Goal: Find specific page/section: Find specific page/section

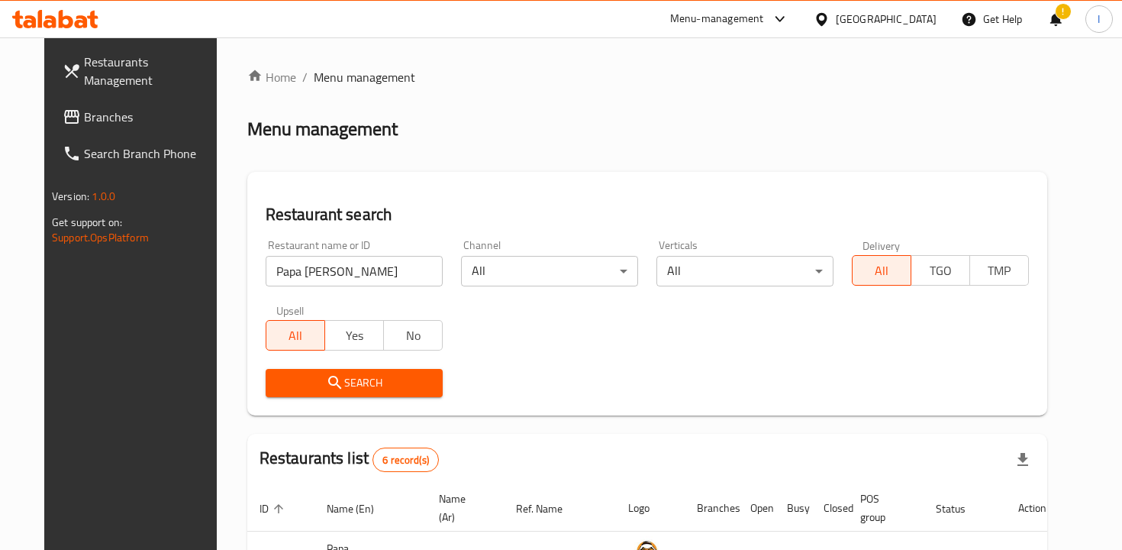
scroll to position [375, 0]
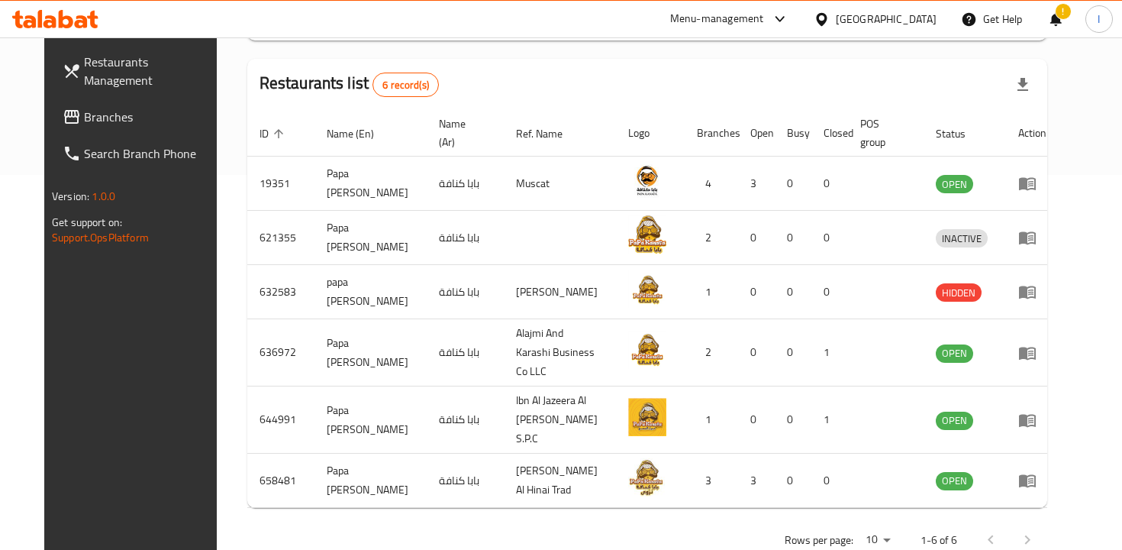
click at [540, 92] on div "Restaurants list 6 record(s)" at bounding box center [647, 85] width 800 height 52
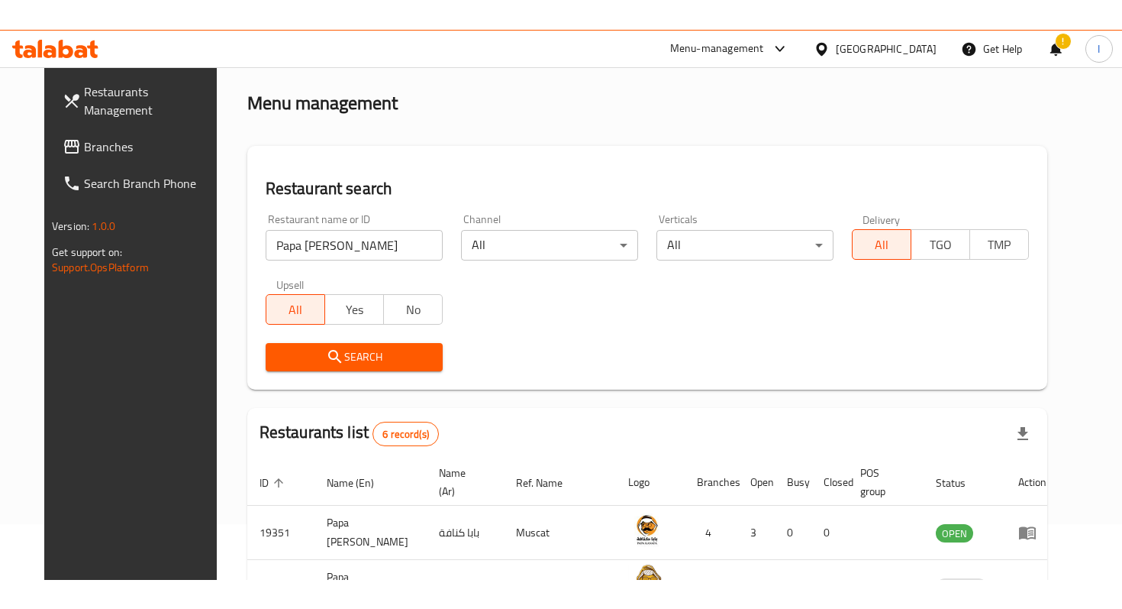
scroll to position [0, 0]
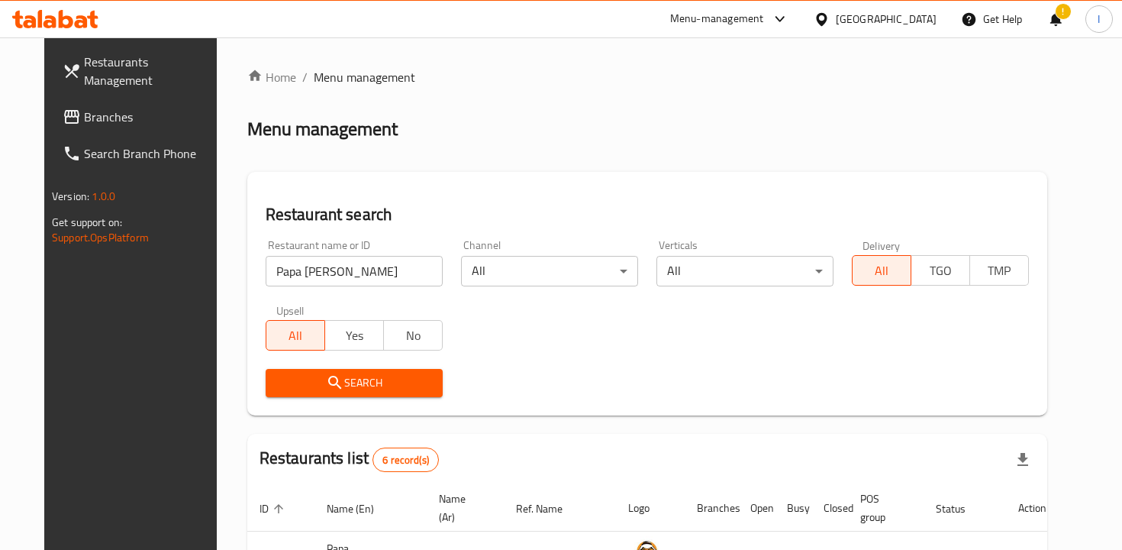
click at [315, 266] on input "Papa [PERSON_NAME]" at bounding box center [354, 271] width 177 height 31
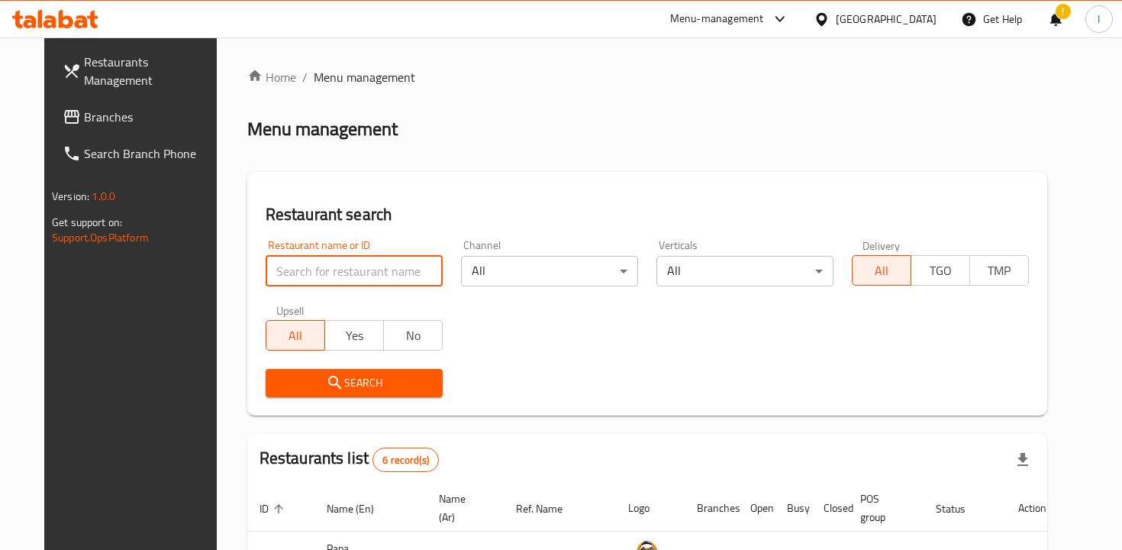
click at [493, 176] on div "Restaurant search Restaurant name or ID Restaurant name or ID Channel All ​ Ver…" at bounding box center [647, 294] width 800 height 244
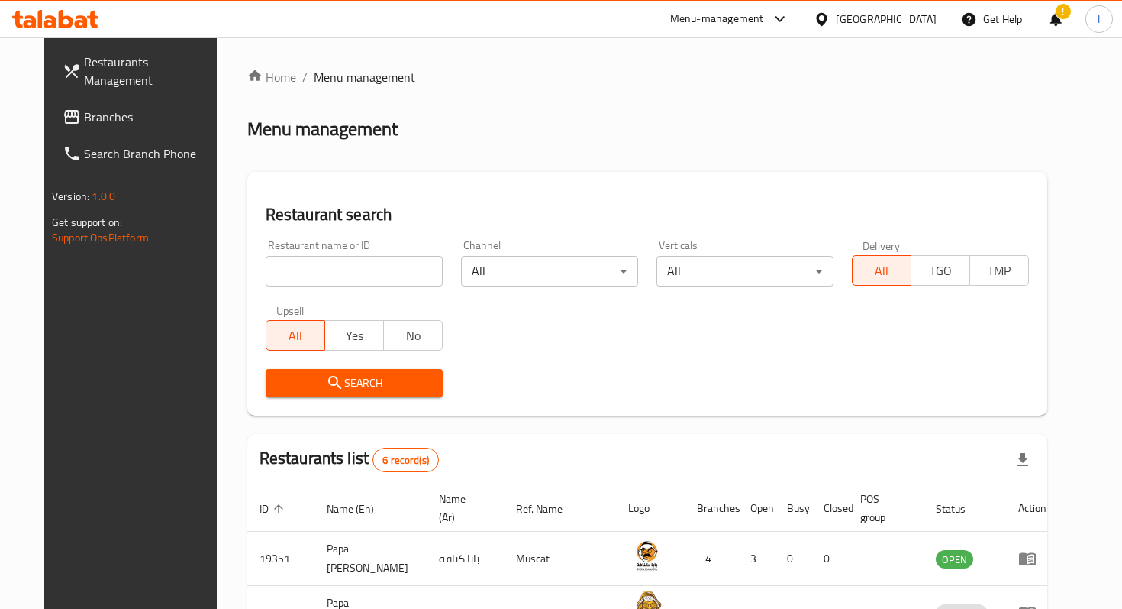
click at [332, 269] on input "search" at bounding box center [354, 271] width 177 height 31
click at [598, 362] on div "Search" at bounding box center [648, 383] width 782 height 47
click at [344, 268] on input "search" at bounding box center [354, 271] width 177 height 31
click at [328, 270] on input "search" at bounding box center [354, 271] width 177 height 31
click at [602, 144] on div "Home / Menu management Menu management Restaurant search Restaurant name or ID …" at bounding box center [647, 501] width 800 height 867
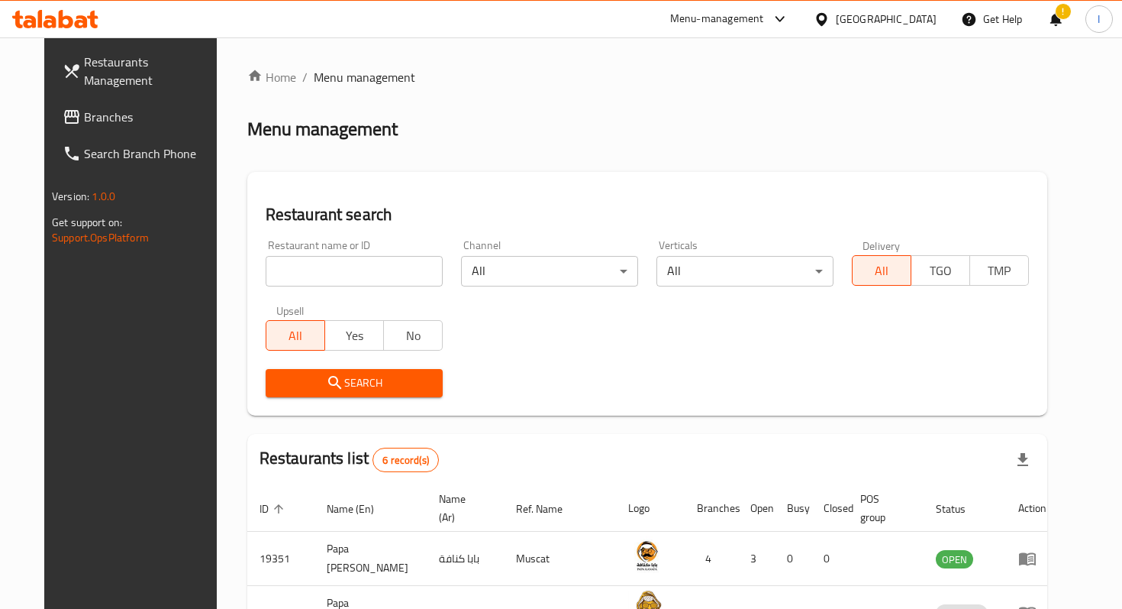
click at [569, 179] on div "Restaurant search Restaurant name or ID Restaurant name or ID Channel All ​ Ver…" at bounding box center [647, 294] width 800 height 244
click at [346, 268] on input "search" at bounding box center [354, 271] width 177 height 31
click button "Search" at bounding box center [354, 383] width 177 height 28
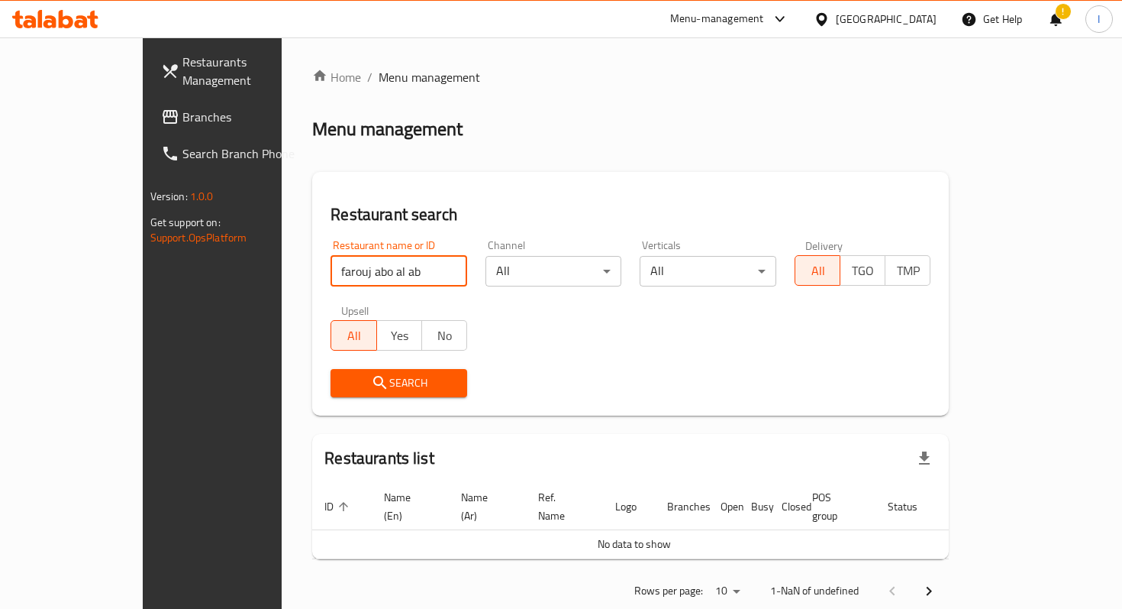
click button "Search" at bounding box center [399, 383] width 137 height 28
type input "f"
click at [498, 189] on div "Restaurant search Restaurant name or ID Restaurant name or ID Channel All ​ Ver…" at bounding box center [630, 294] width 637 height 244
click at [379, 81] on span "Menu management" at bounding box center [430, 77] width 102 height 18
click at [331, 273] on input "search" at bounding box center [399, 271] width 137 height 31
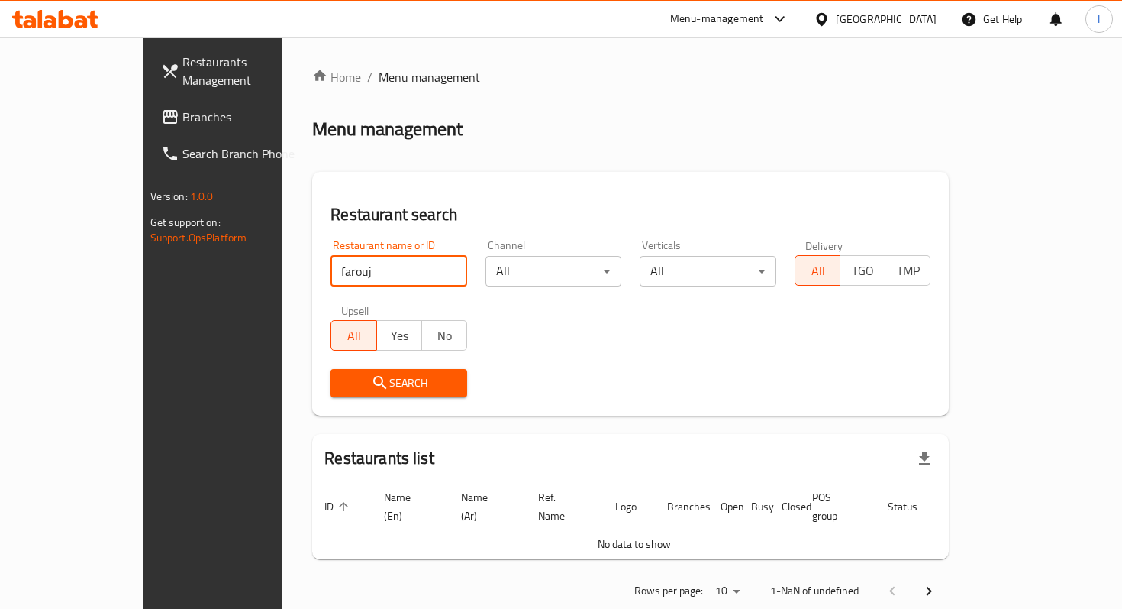
type input "farouj abo al abd"
click button "Search" at bounding box center [399, 383] width 137 height 28
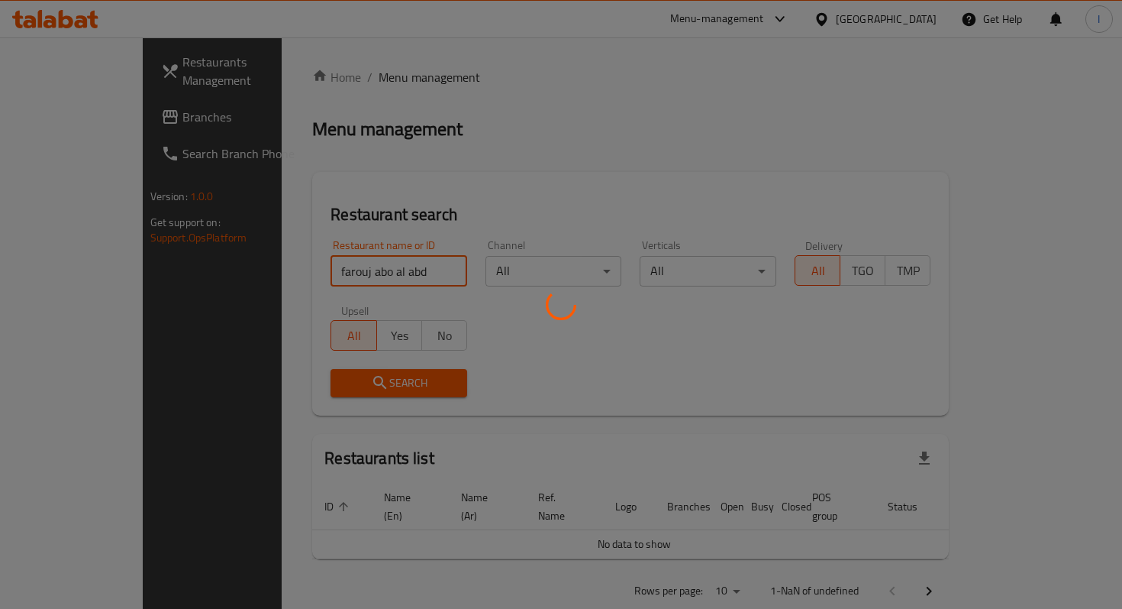
click button "Search" at bounding box center [399, 383] width 137 height 28
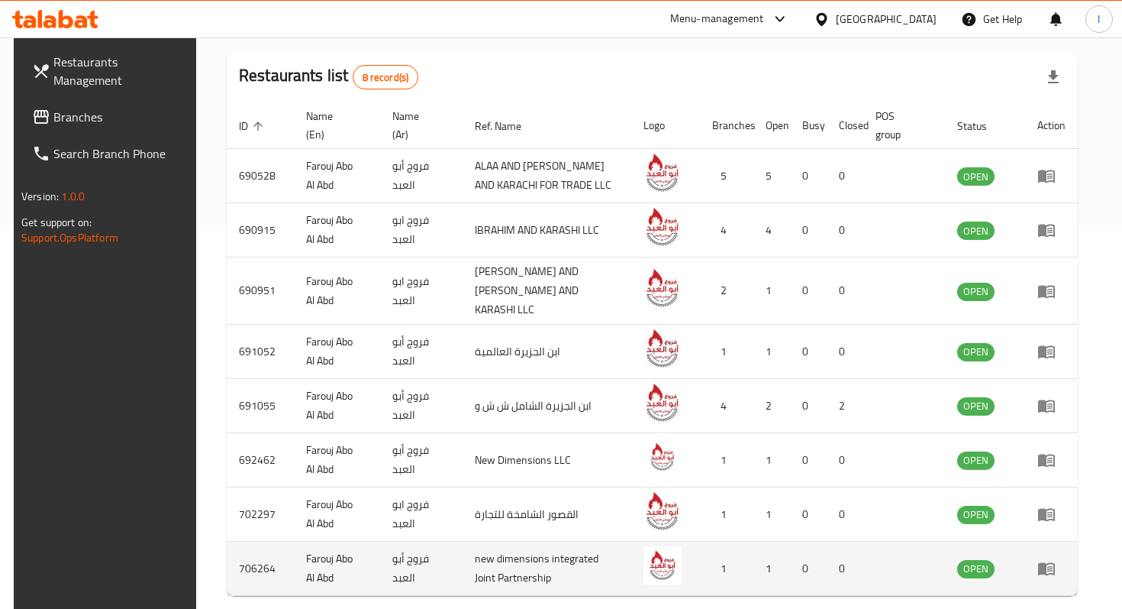
scroll to position [439, 0]
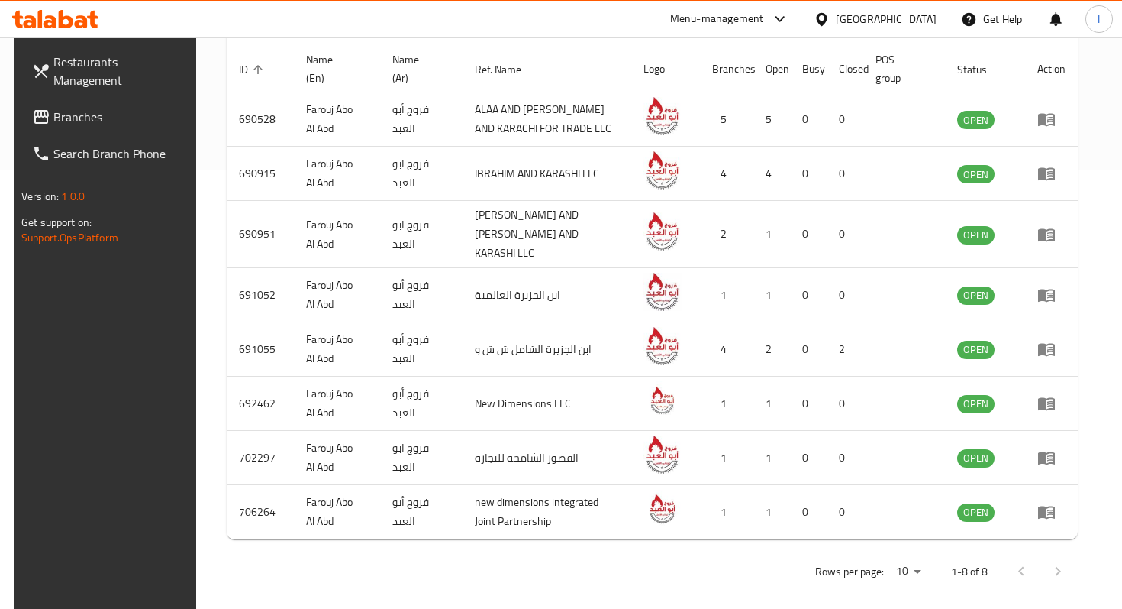
click at [1077, 556] on div at bounding box center [1039, 571] width 73 height 37
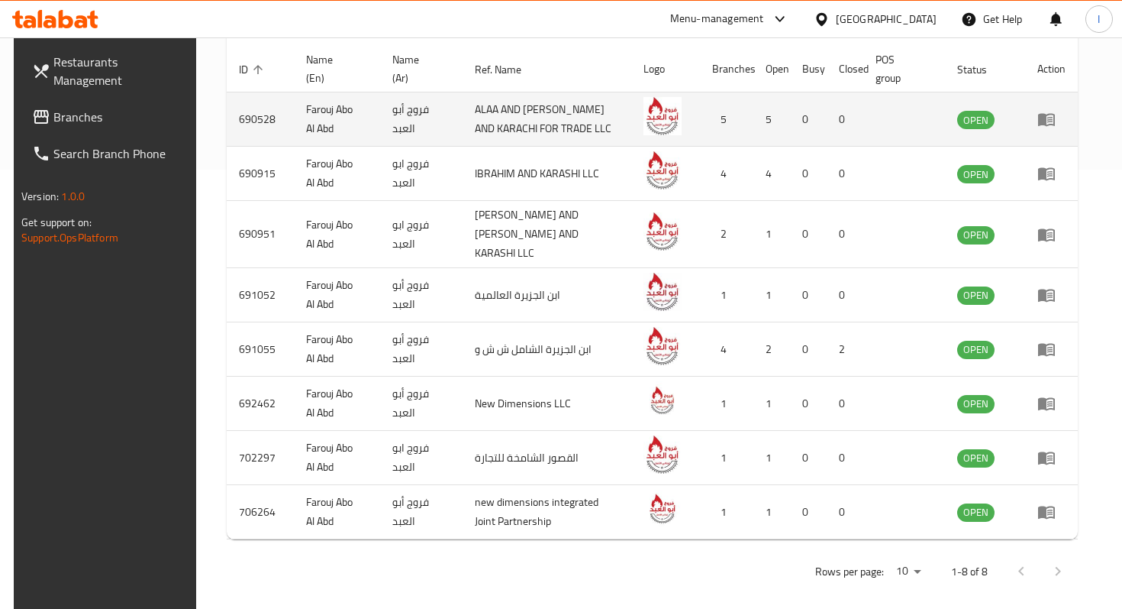
click at [254, 115] on td "690528" at bounding box center [260, 119] width 67 height 54
click at [339, 118] on td "Farouj Abo Al Abd" at bounding box center [337, 119] width 86 height 54
drag, startPoint x: 294, startPoint y: 110, endPoint x: 322, endPoint y: 130, distance: 34.5
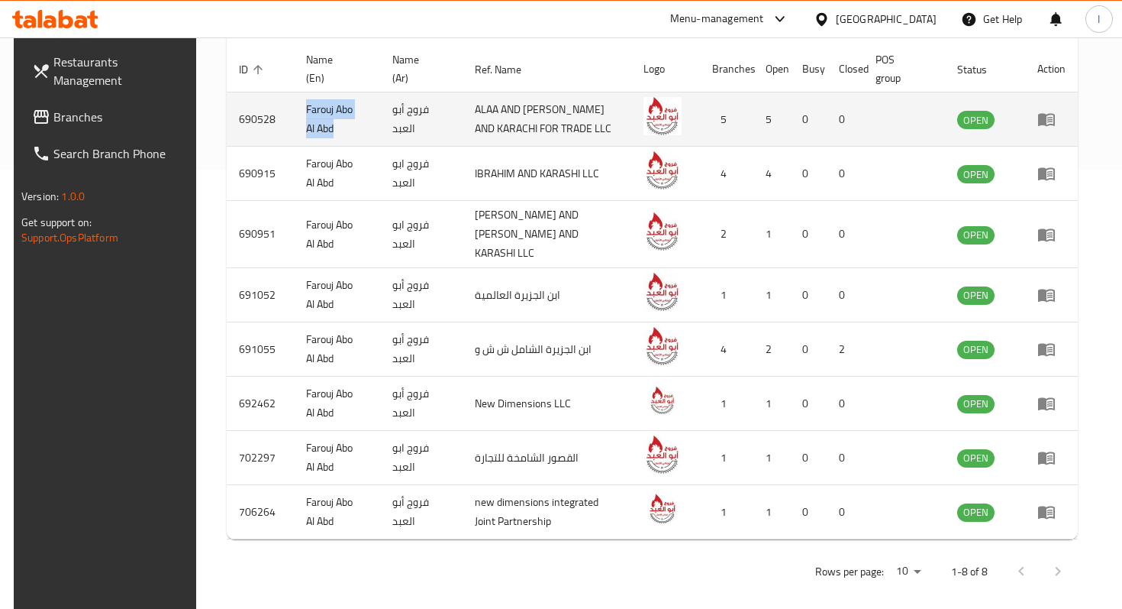
click at [322, 130] on td "Farouj Abo Al Abd" at bounding box center [337, 119] width 86 height 54
copy td "Farouj Abo Al Abd"
click at [240, 123] on td "690528" at bounding box center [260, 119] width 67 height 54
copy td "690528"
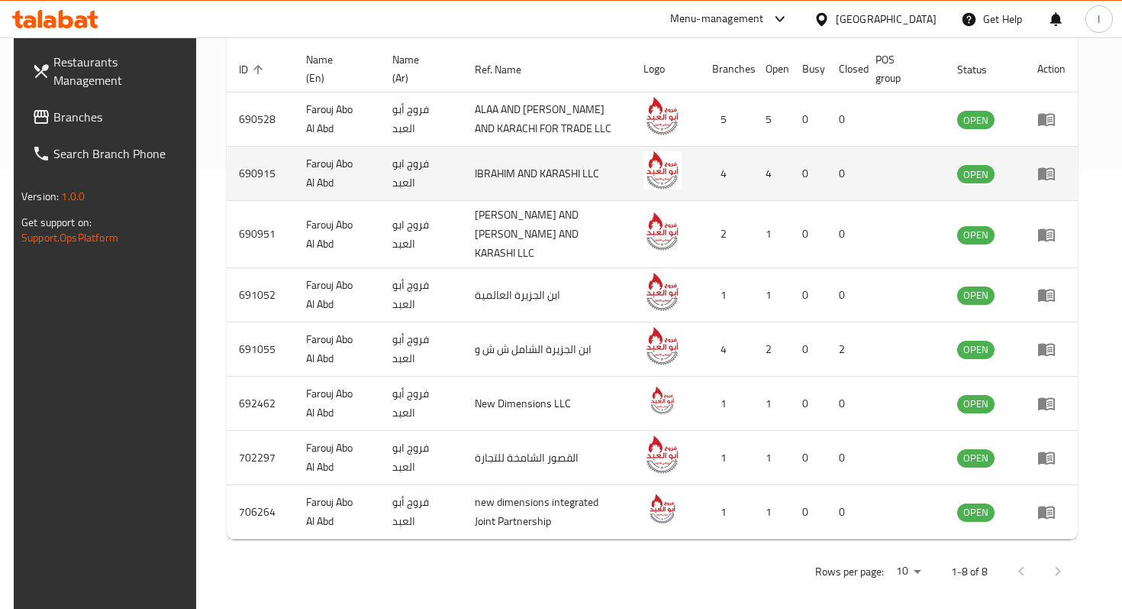
click at [249, 173] on td "690915" at bounding box center [260, 174] width 67 height 54
copy td "690915"
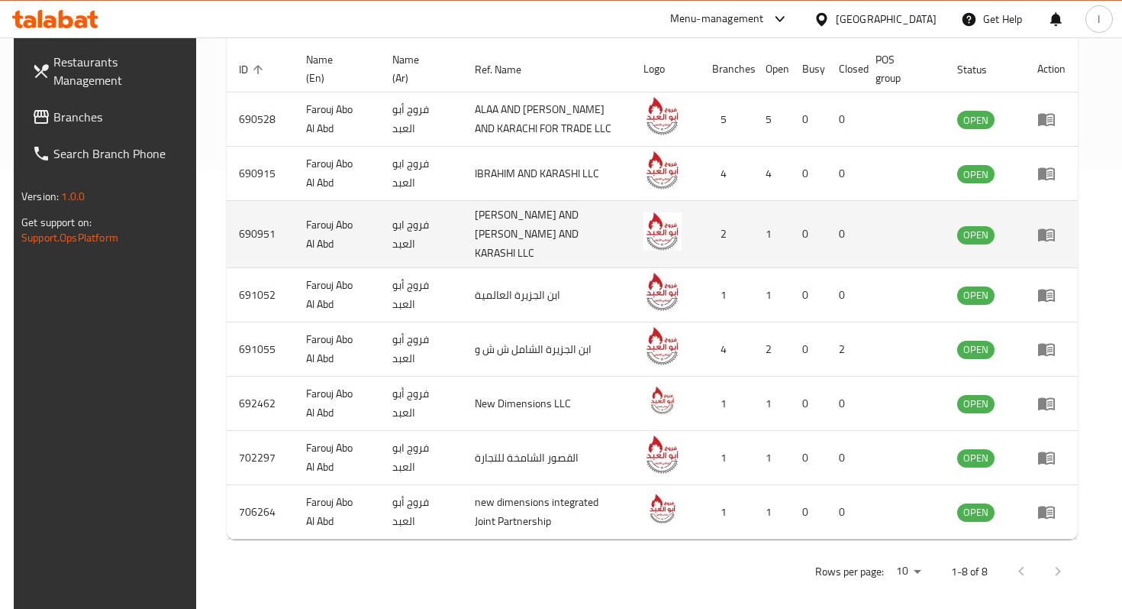
click at [248, 225] on td "690951" at bounding box center [260, 234] width 67 height 67
copy td "690951"
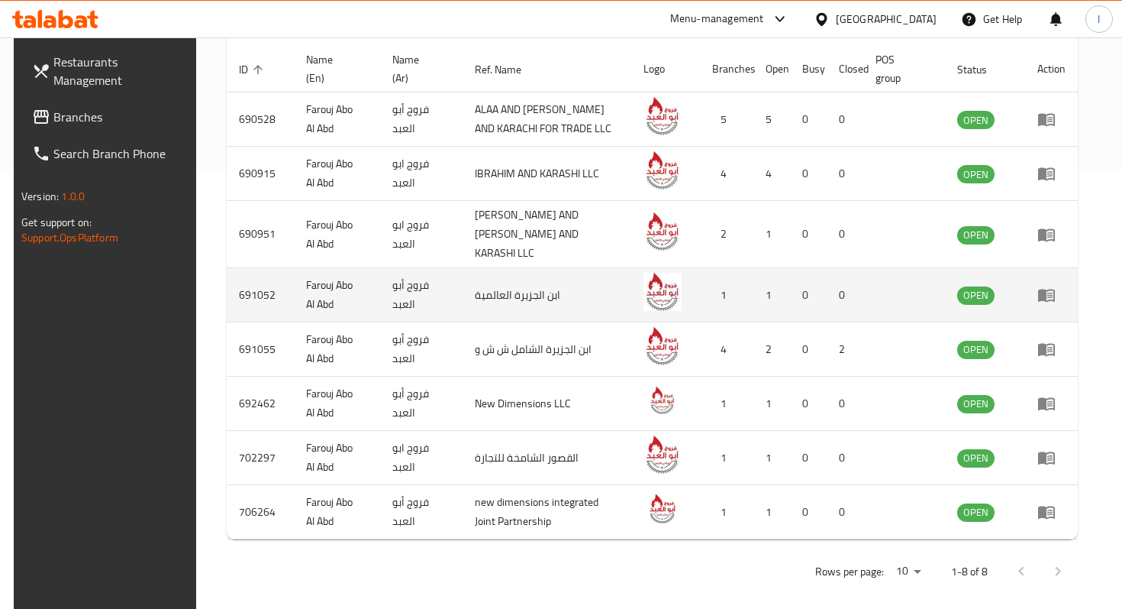
click at [248, 285] on td "691052" at bounding box center [260, 295] width 67 height 54
copy td "691052"
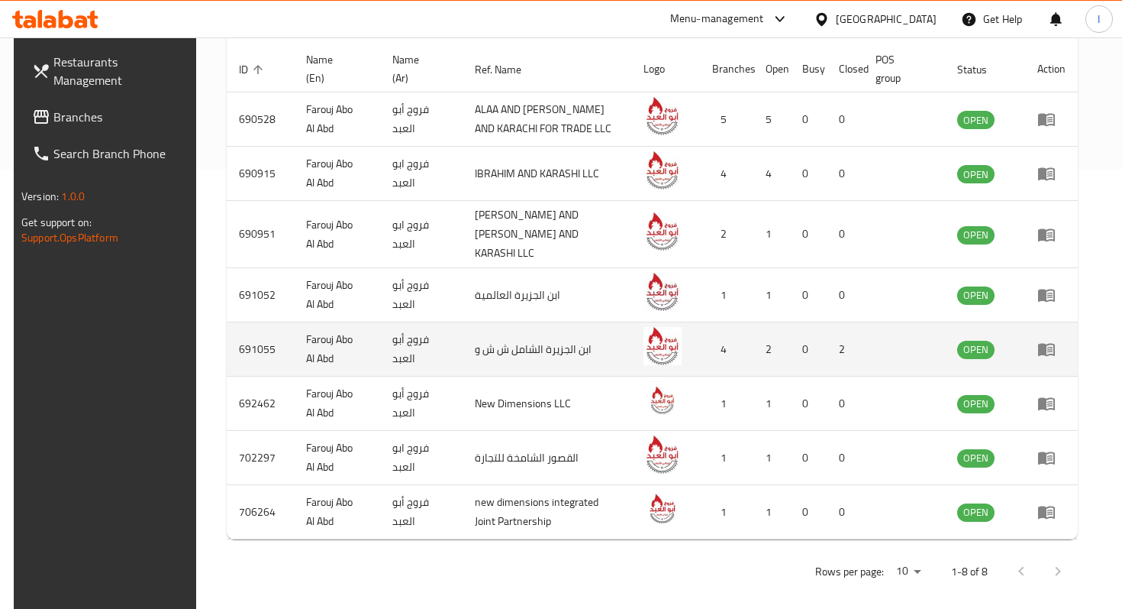
click at [242, 325] on td "691055" at bounding box center [260, 349] width 67 height 54
copy td "691055"
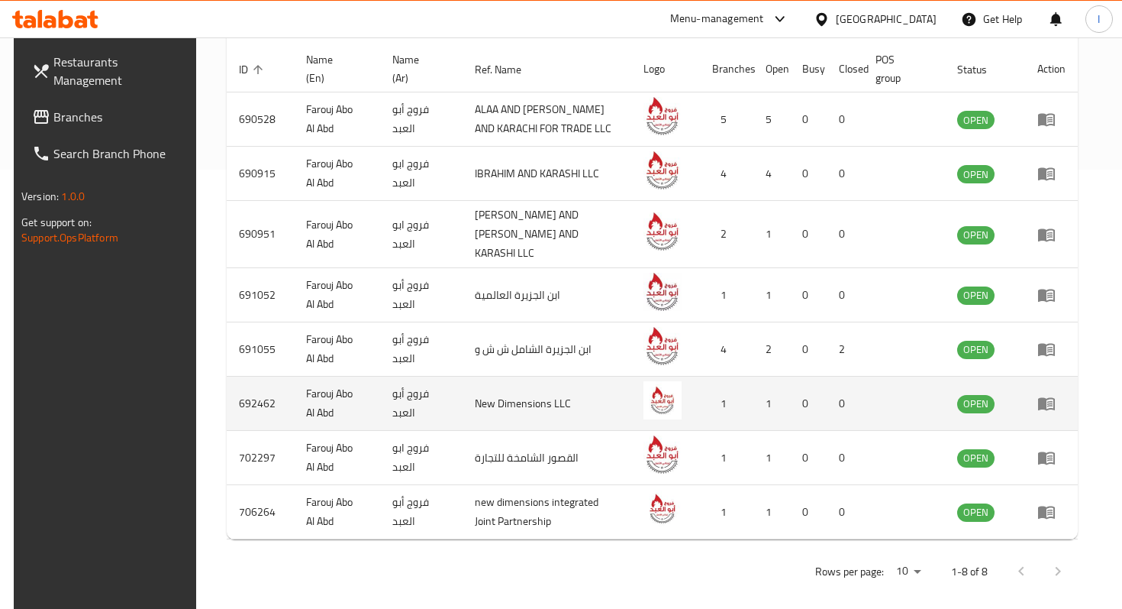
click at [244, 389] on td "692462" at bounding box center [260, 403] width 67 height 54
copy td "692462"
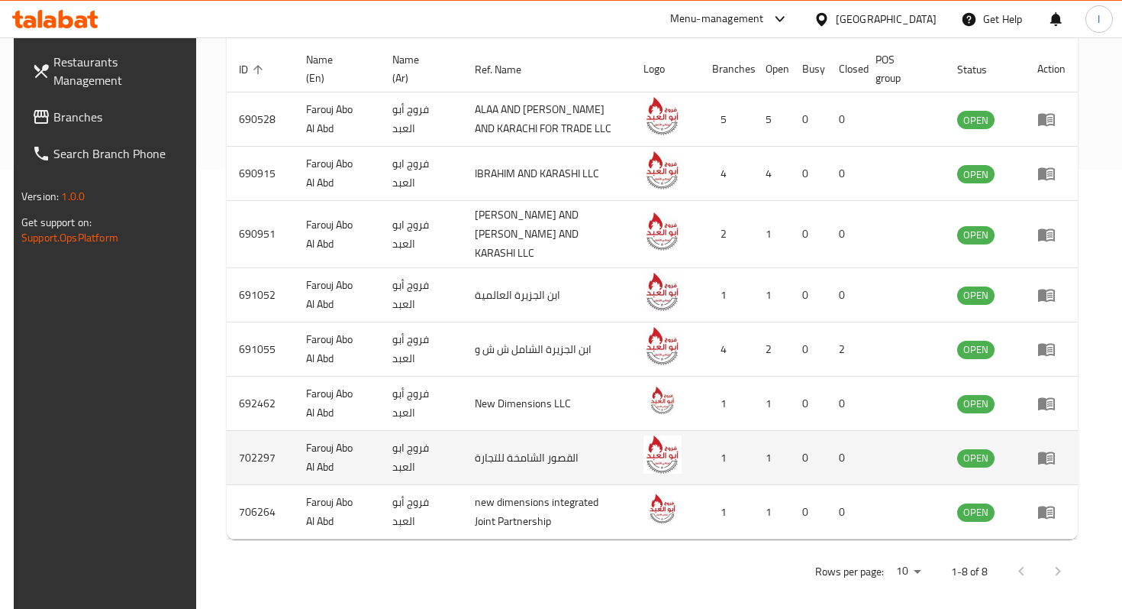
click at [252, 450] on td "702297" at bounding box center [260, 458] width 67 height 54
copy td "702297"
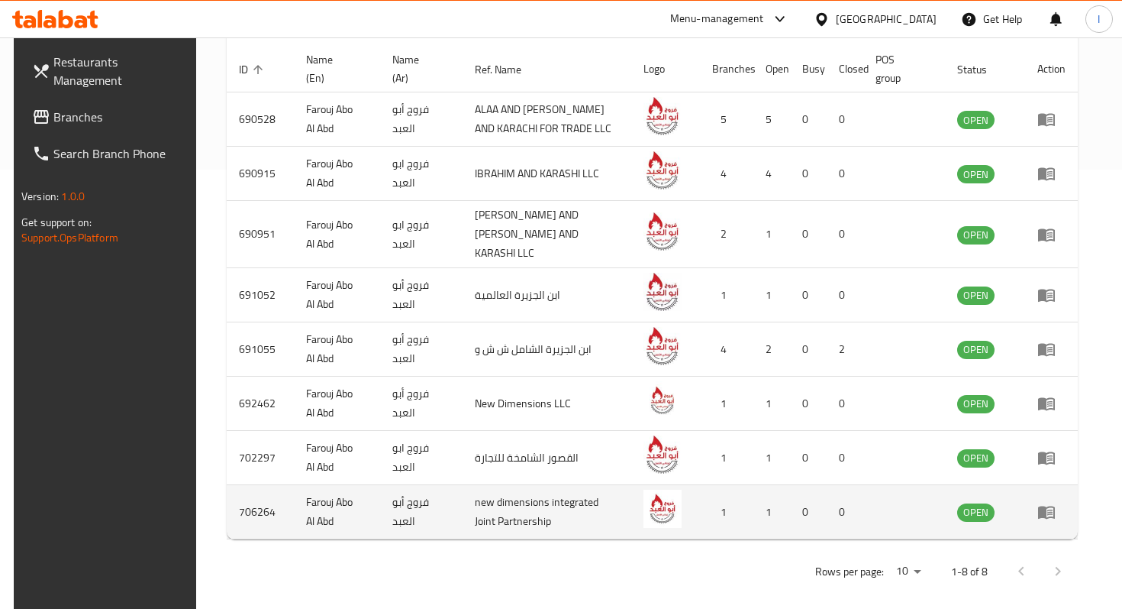
click at [257, 502] on td "706264" at bounding box center [260, 512] width 67 height 54
copy td "706264"
